Goal: Task Accomplishment & Management: Complete application form

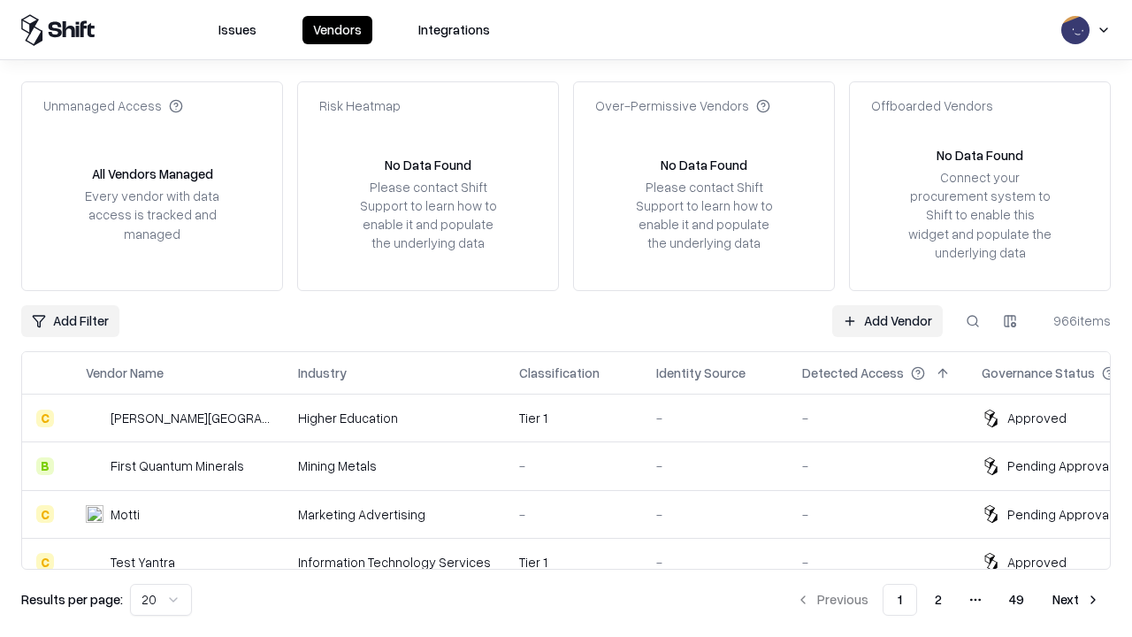
click at [887, 320] on link "Add Vendor" at bounding box center [887, 321] width 111 height 32
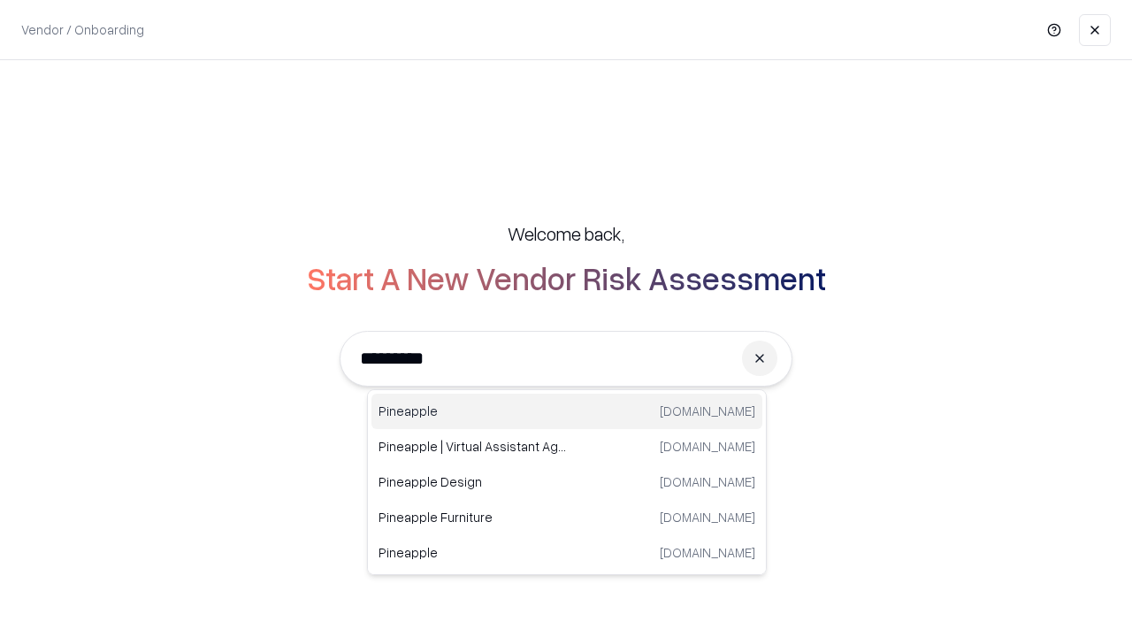
click at [567, 411] on div "Pineapple [DOMAIN_NAME]" at bounding box center [566, 410] width 391 height 35
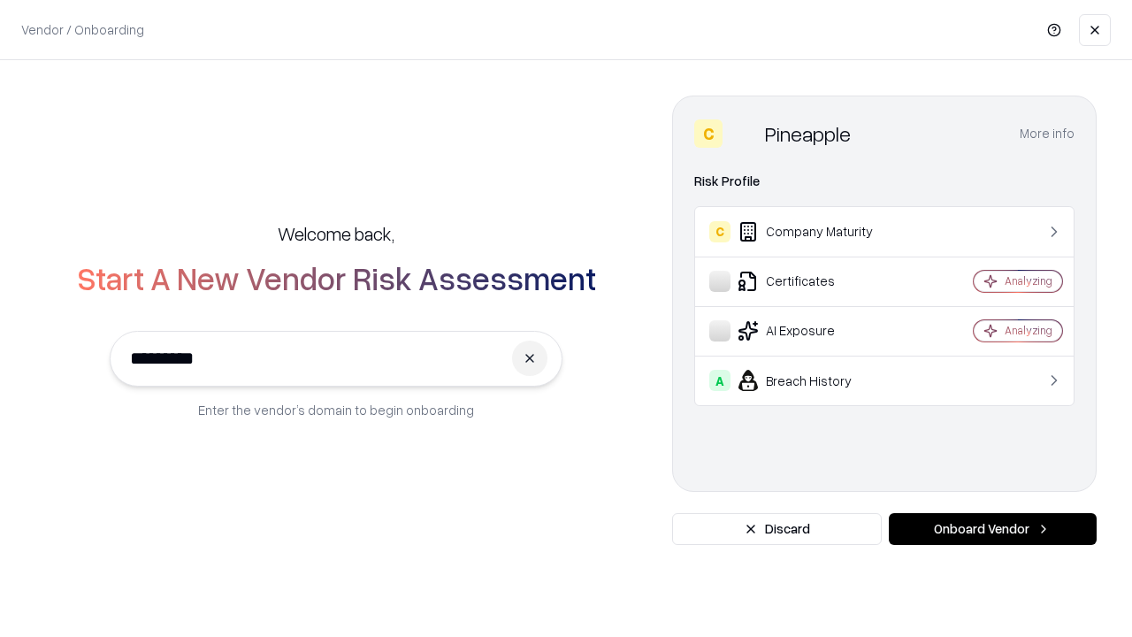
type input "*********"
click at [992, 529] on button "Onboard Vendor" at bounding box center [993, 529] width 208 height 32
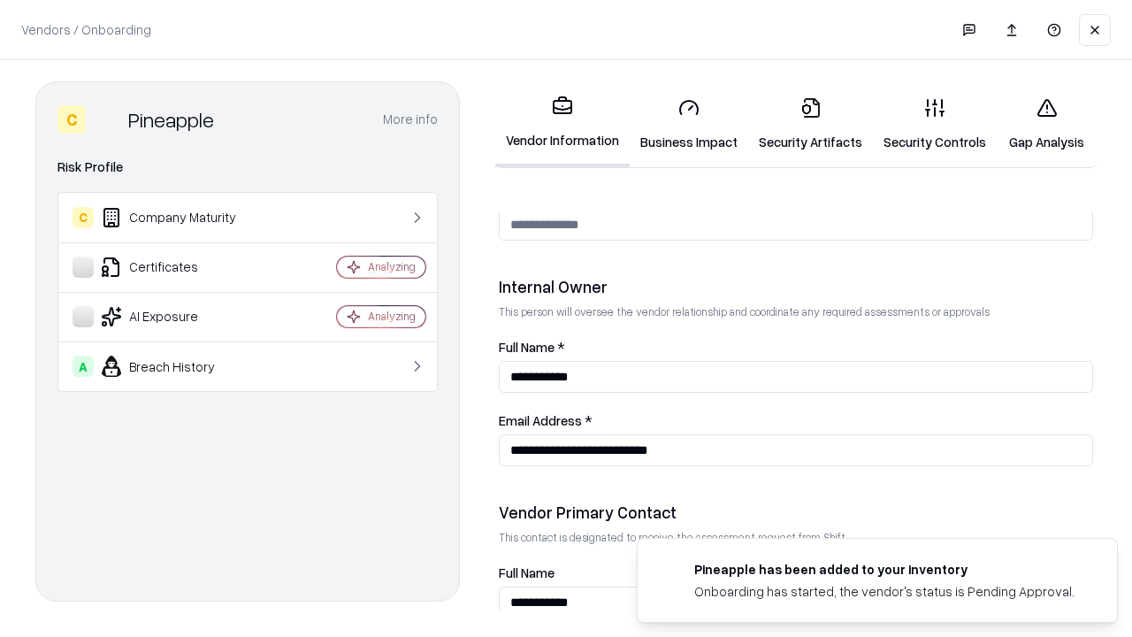
scroll to position [916, 0]
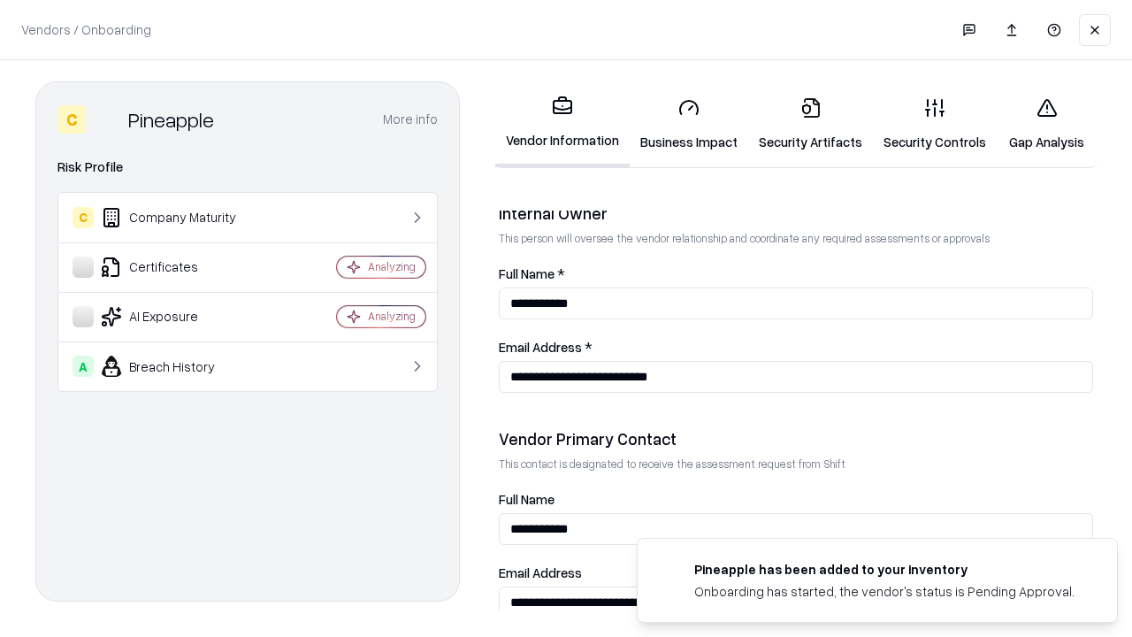
click at [689, 124] on link "Business Impact" at bounding box center [689, 124] width 118 height 82
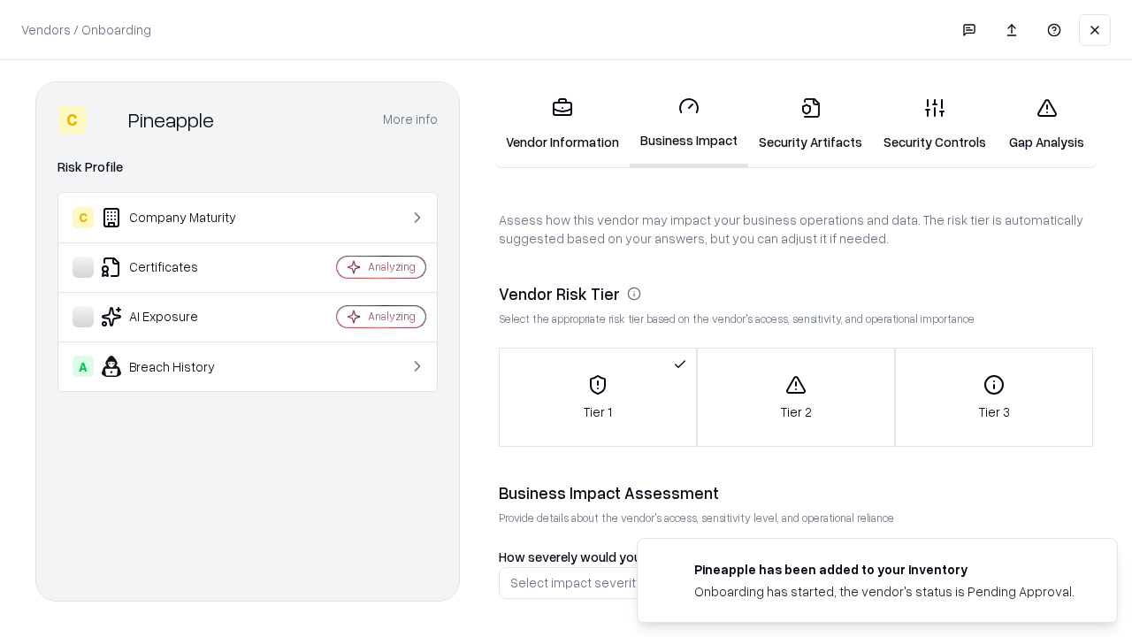
click at [810, 124] on link "Security Artifacts" at bounding box center [810, 124] width 125 height 82
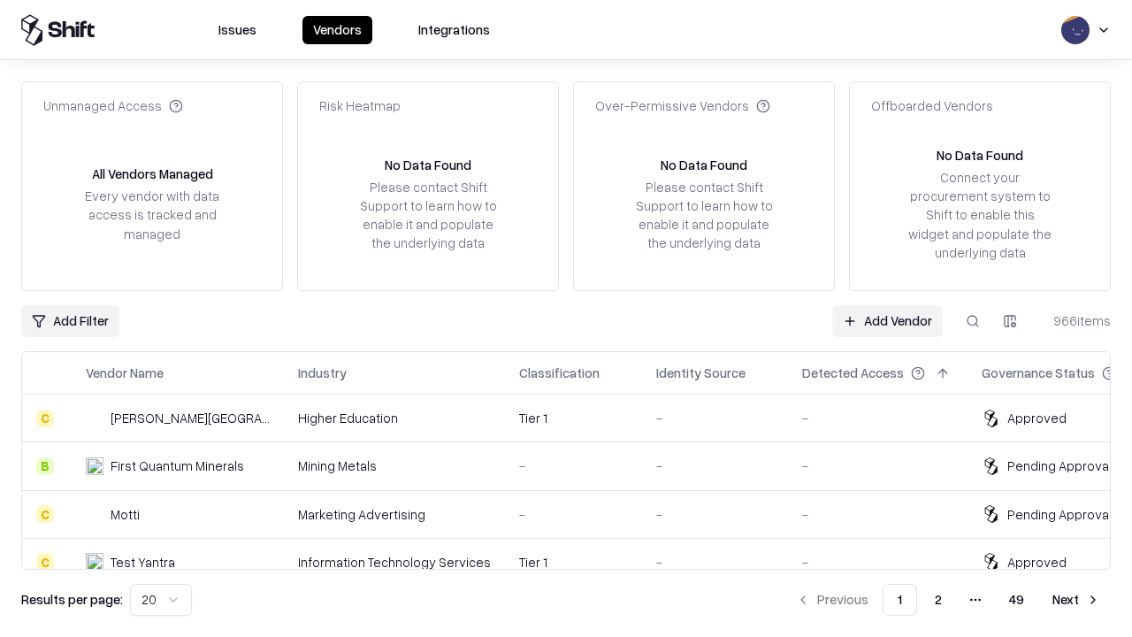
click at [887, 320] on link "Add Vendor" at bounding box center [887, 321] width 111 height 32
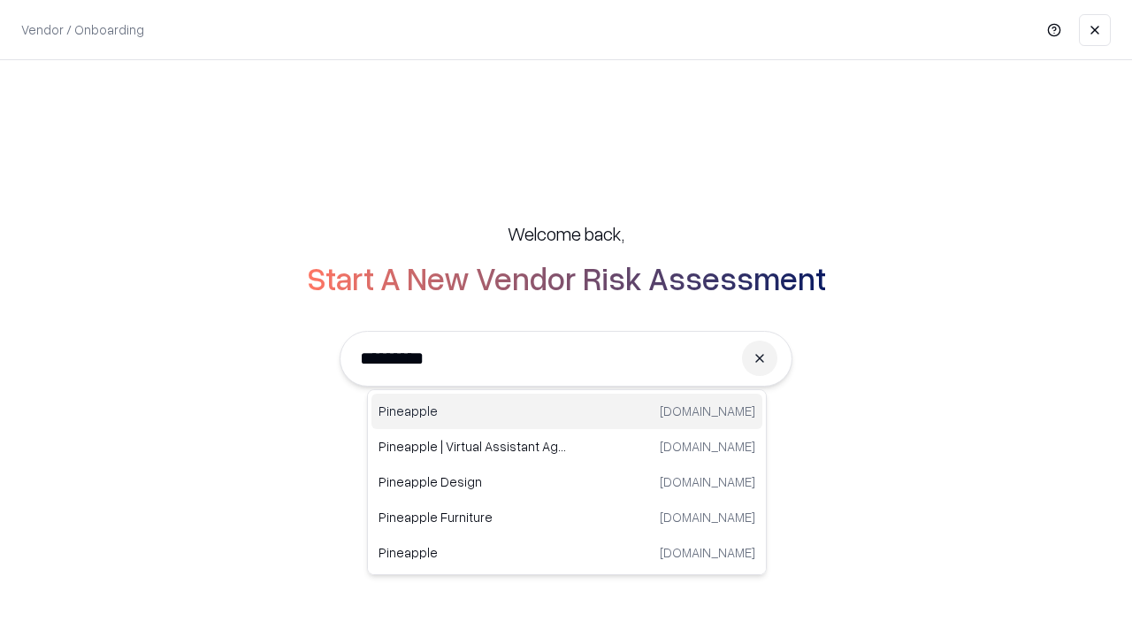
click at [567, 411] on div "Pineapple [DOMAIN_NAME]" at bounding box center [566, 410] width 391 height 35
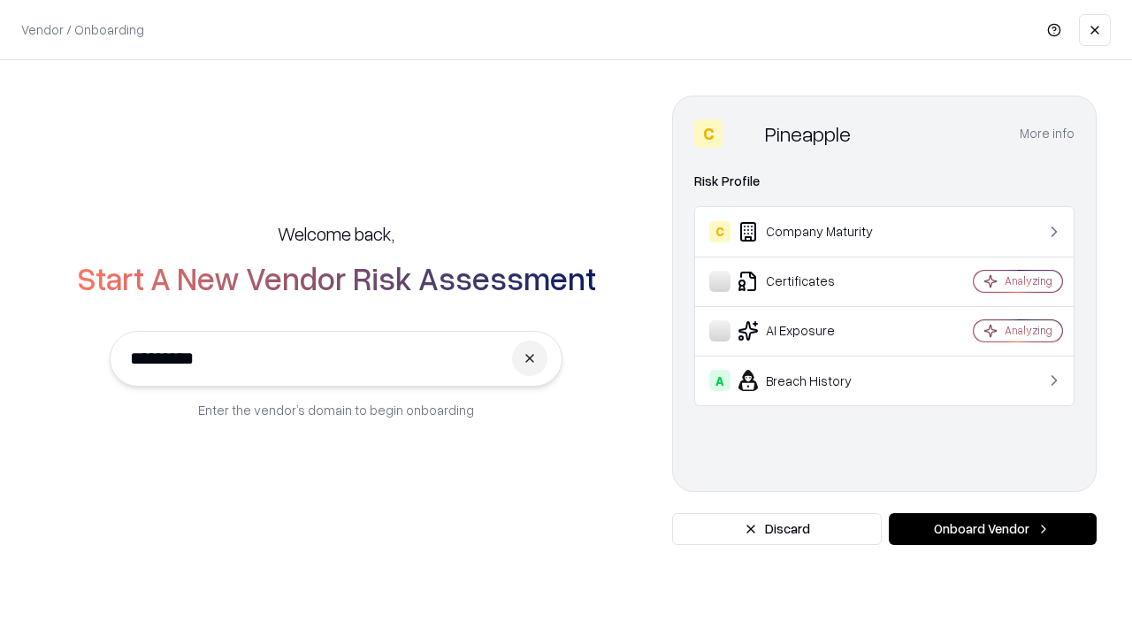
type input "*********"
click at [992, 529] on button "Onboard Vendor" at bounding box center [993, 529] width 208 height 32
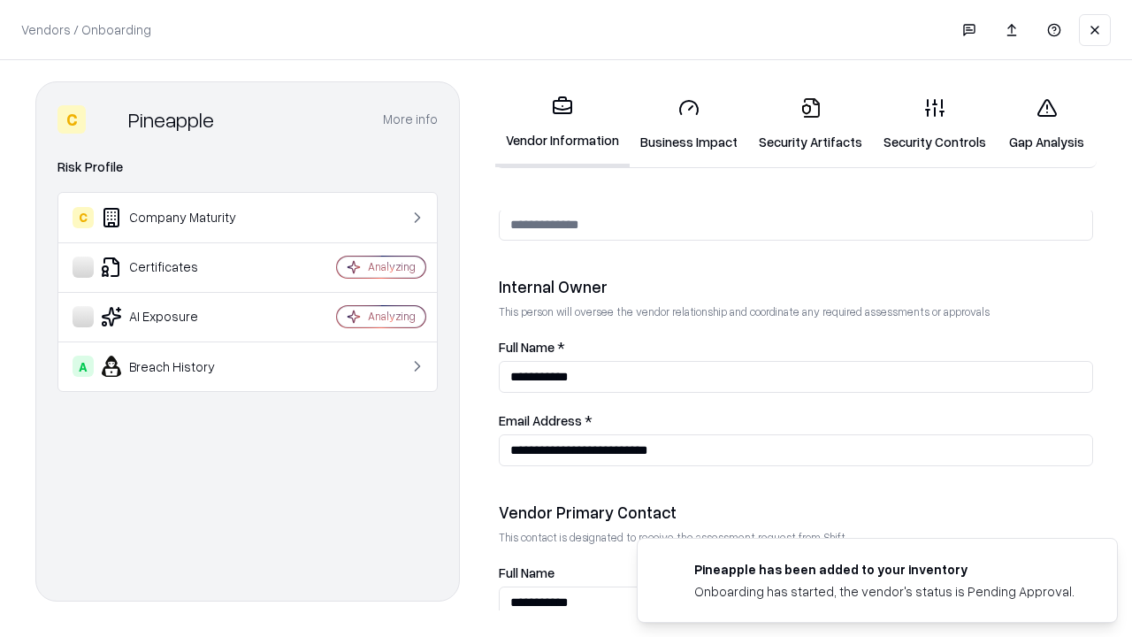
scroll to position [916, 0]
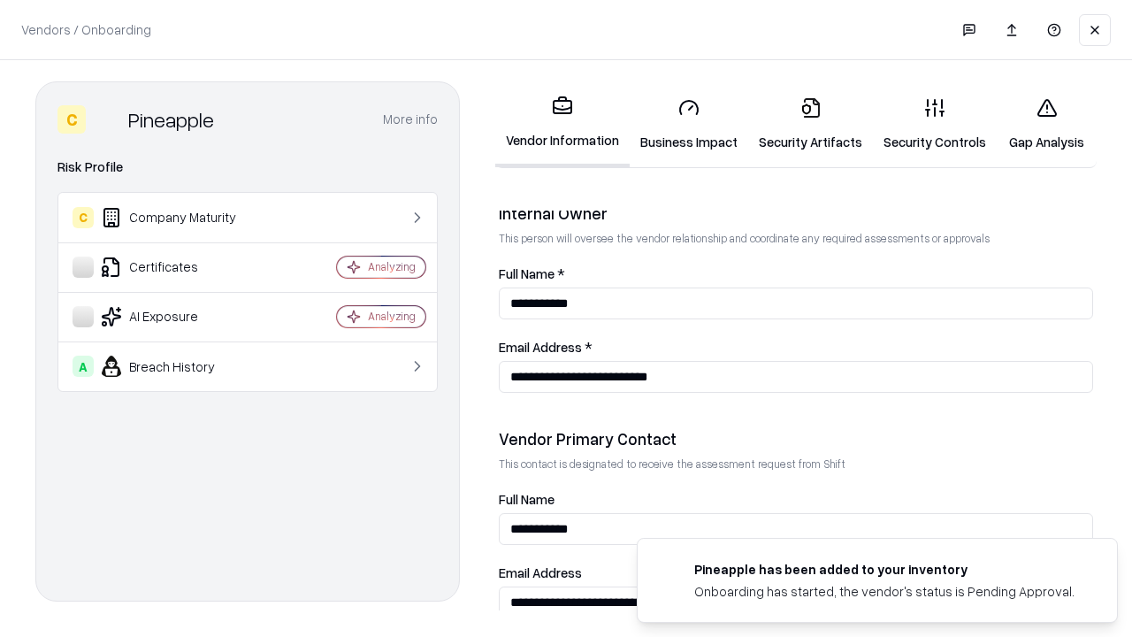
click at [1046, 124] on link "Gap Analysis" at bounding box center [1046, 124] width 100 height 82
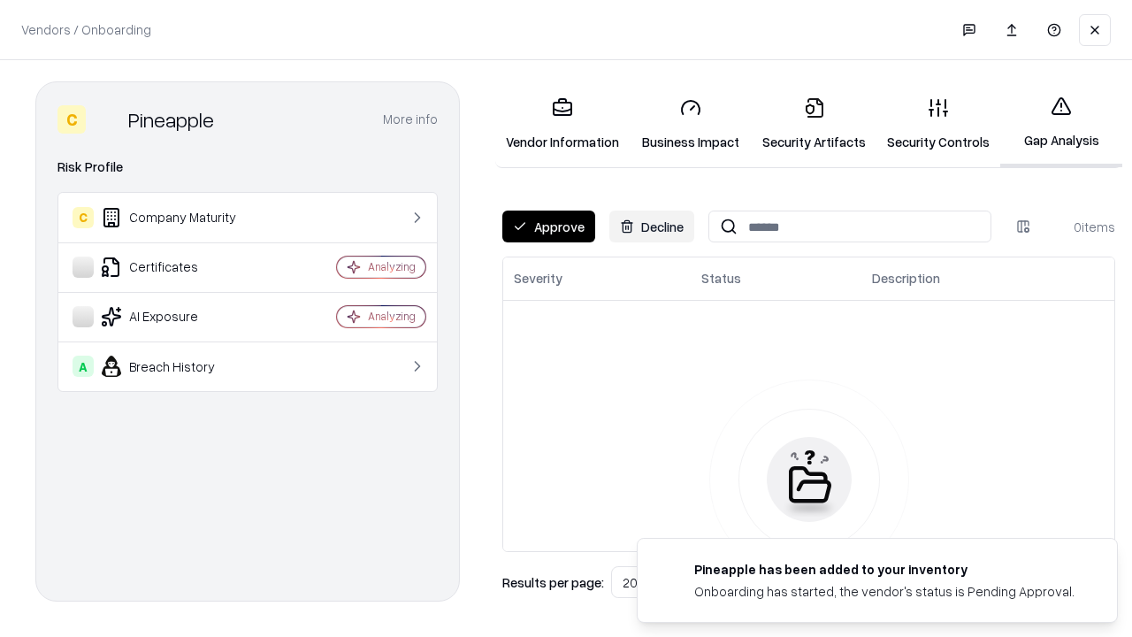
click at [548, 226] on button "Approve" at bounding box center [548, 226] width 93 height 32
